Goal: Task Accomplishment & Management: Complete application form

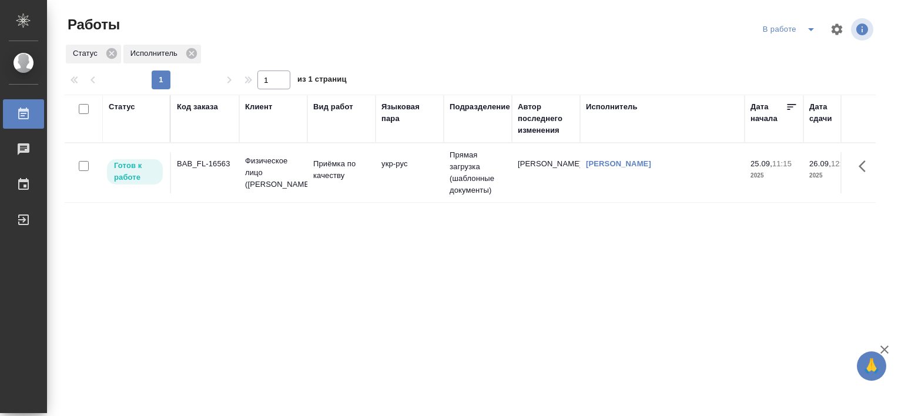
click at [804, 32] on icon "split button" at bounding box center [811, 29] width 14 height 14
click at [789, 52] on li "Стандартные настройки" at bounding box center [782, 52] width 113 height 19
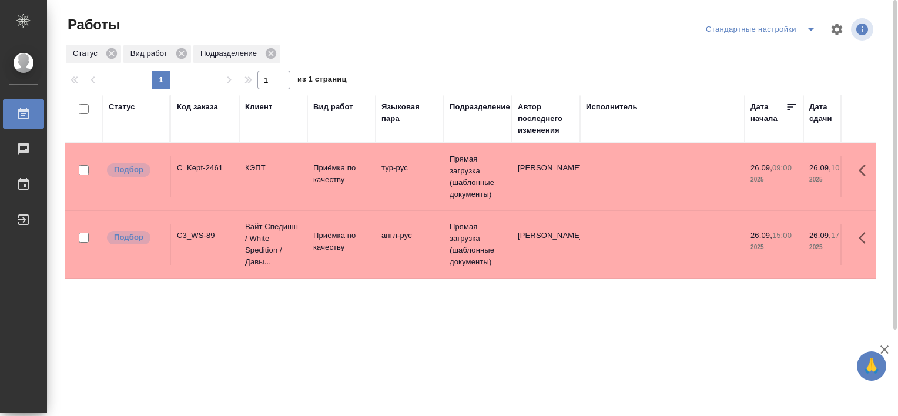
click at [812, 27] on icon "split button" at bounding box center [811, 29] width 14 height 14
click at [758, 56] on li "В работе" at bounding box center [763, 52] width 120 height 19
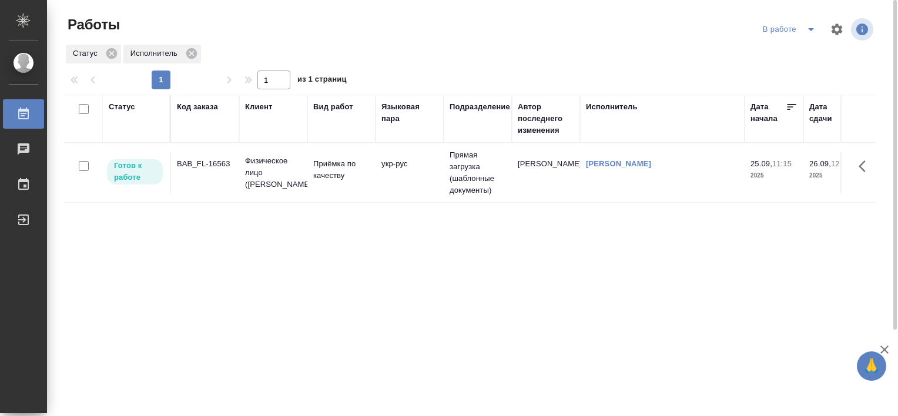
click at [196, 172] on td "BAB_FL-16563" at bounding box center [205, 172] width 68 height 41
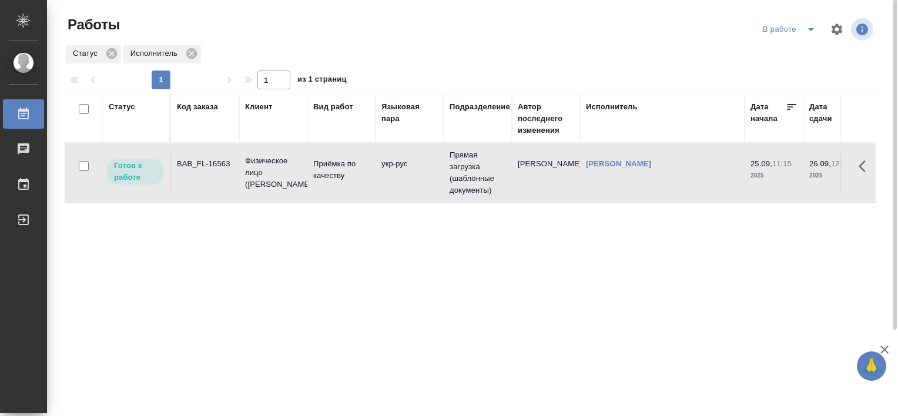
click at [195, 170] on td "BAB_FL-16563" at bounding box center [205, 172] width 68 height 41
click at [194, 162] on div "BAB_FL-16563" at bounding box center [205, 164] width 56 height 12
click at [812, 34] on icon "split button" at bounding box center [811, 29] width 14 height 14
click at [803, 52] on li "Стандартные настройки" at bounding box center [791, 52] width 113 height 19
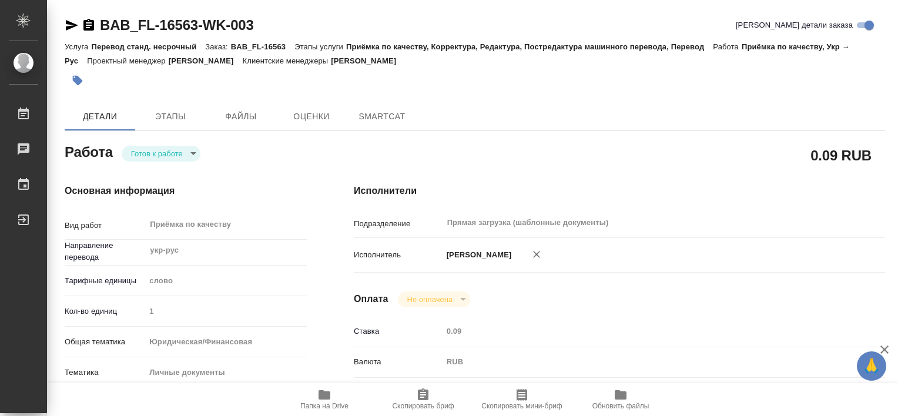
type textarea "x"
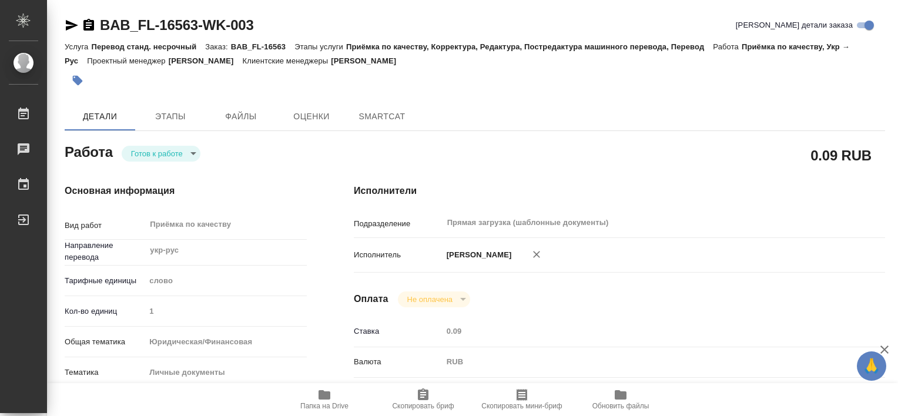
type textarea "x"
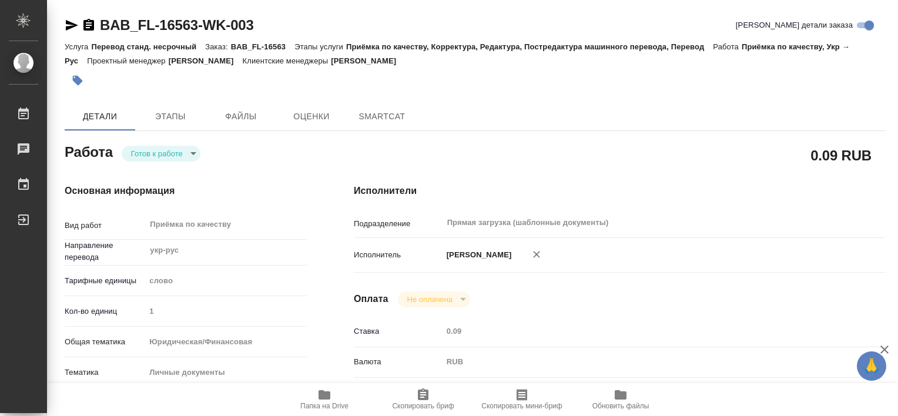
type textarea "x"
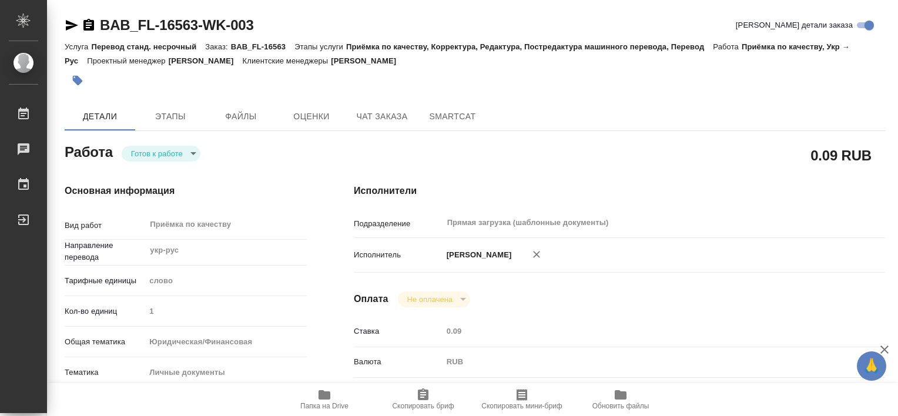
type textarea "x"
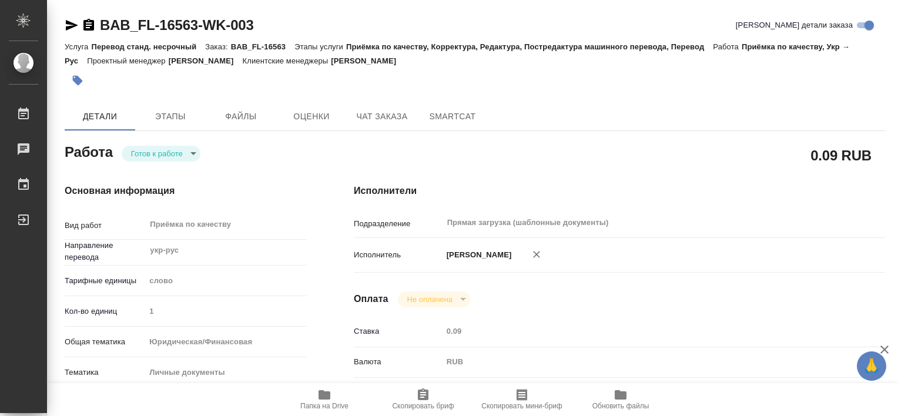
type textarea "x"
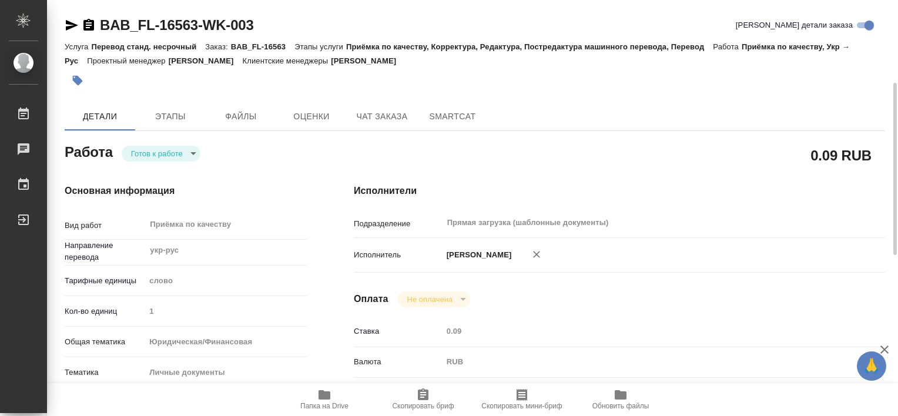
scroll to position [235, 0]
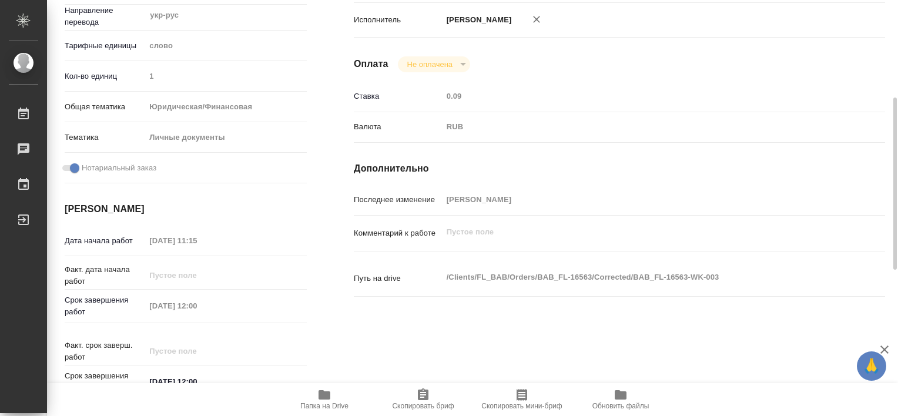
click at [321, 394] on icon "button" at bounding box center [325, 394] width 12 height 9
type textarea "x"
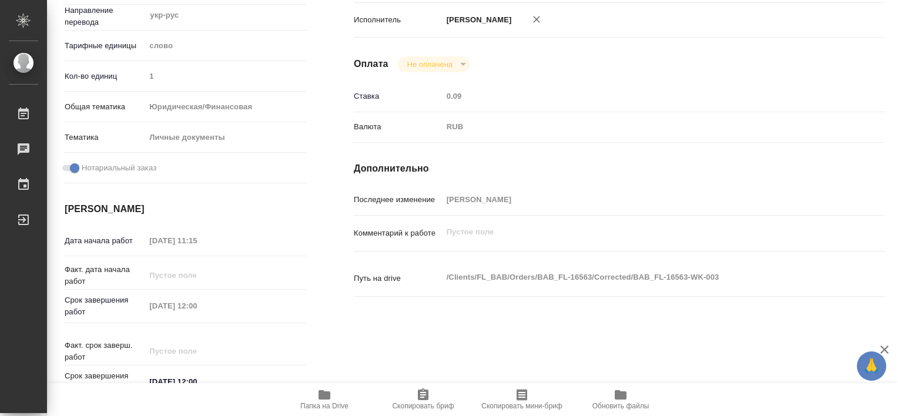
type textarea "x"
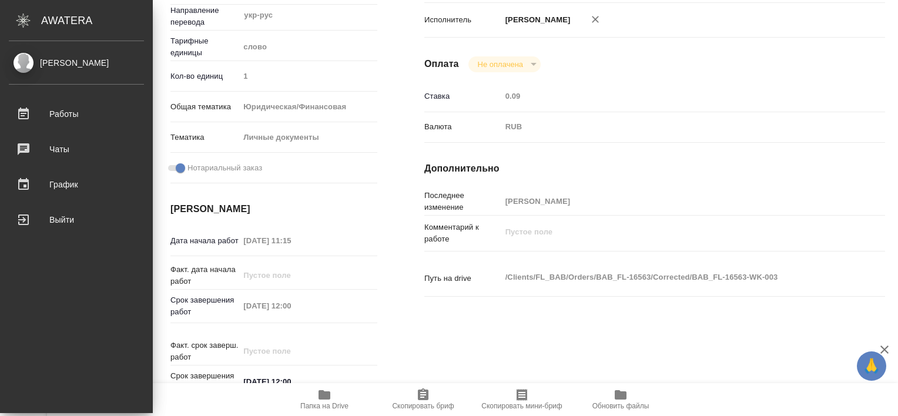
type textarea "x"
